Goal: Transaction & Acquisition: Purchase product/service

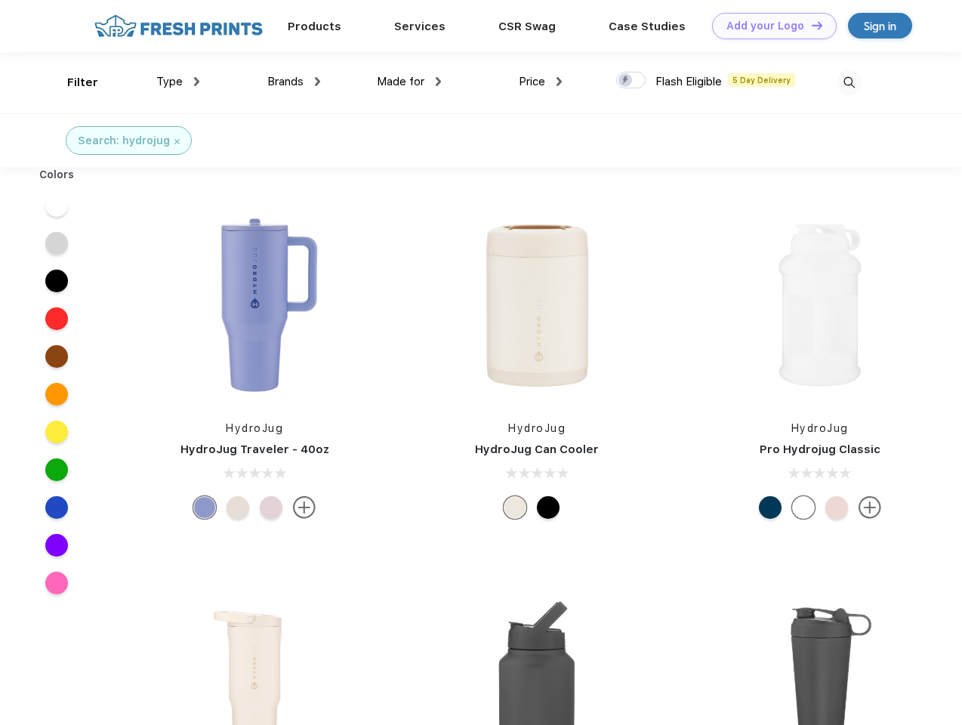
click at [768, 26] on link "Add your Logo Design Tool" at bounding box center [774, 26] width 125 height 26
click at [0, 0] on div "Design Tool" at bounding box center [0, 0] width 0 height 0
click at [810, 25] on link "Add your Logo Design Tool" at bounding box center [774, 26] width 125 height 26
click at [72, 82] on div "Filter" at bounding box center [82, 82] width 31 height 17
click at [178, 82] on span "Type" at bounding box center [169, 82] width 26 height 14
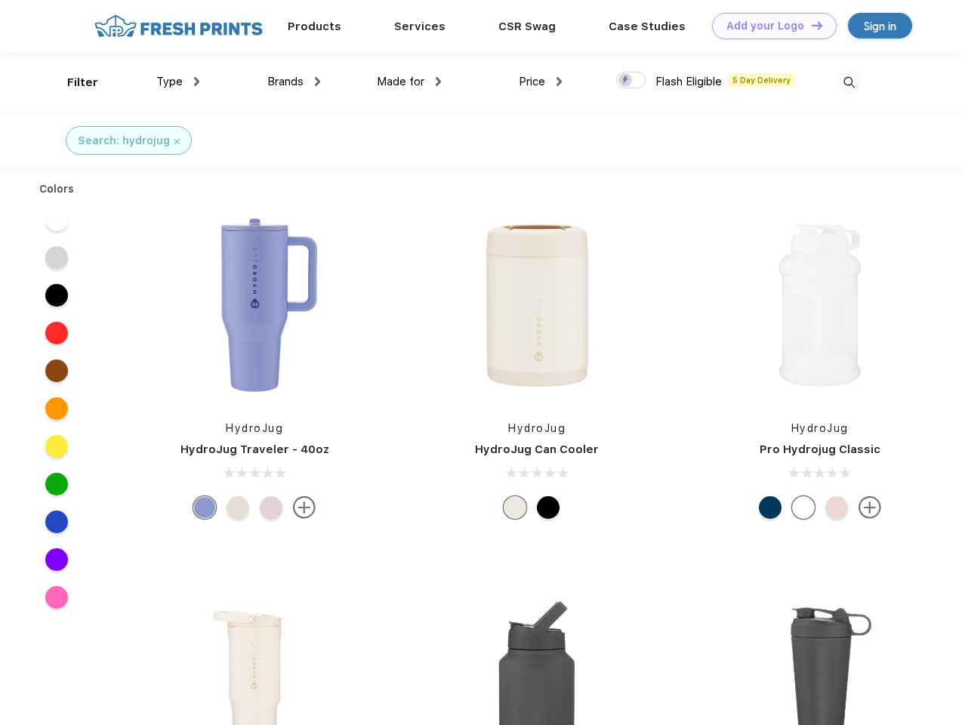
click at [294, 82] on span "Brands" at bounding box center [285, 82] width 36 height 14
click at [409, 82] on span "Made for" at bounding box center [401, 82] width 48 height 14
click at [540, 82] on span "Price" at bounding box center [531, 82] width 26 height 14
click at [631, 81] on div at bounding box center [630, 80] width 29 height 17
click at [626, 81] on input "checkbox" at bounding box center [621, 76] width 10 height 10
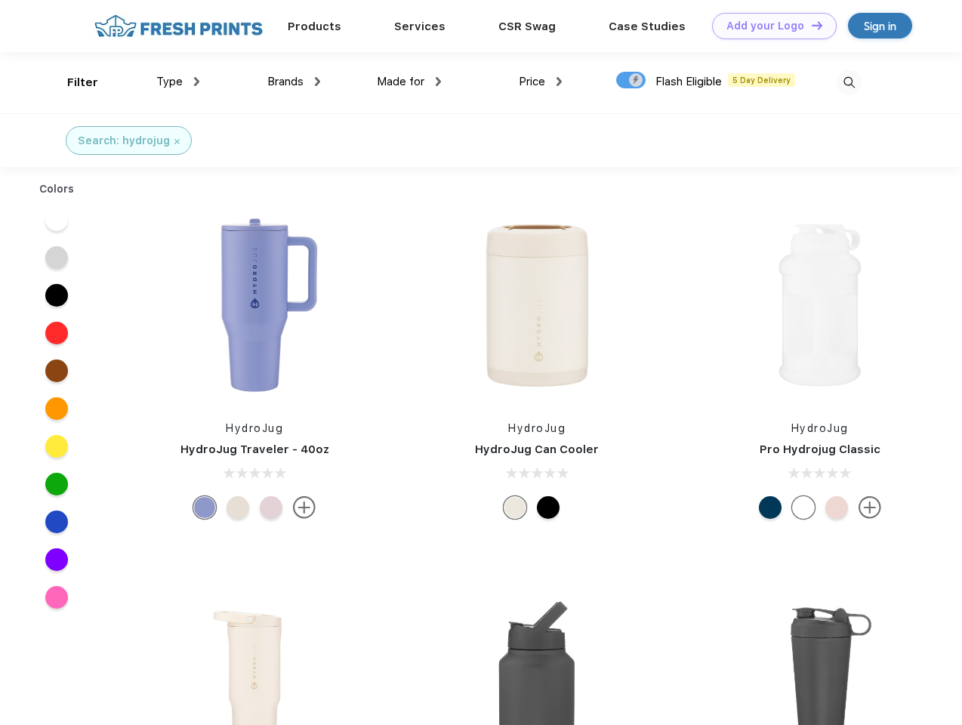
click at [848, 82] on img at bounding box center [848, 82] width 25 height 25
